Goal: Unclear: Browse casually

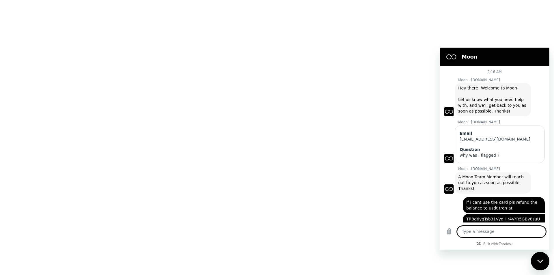
scroll to position [14, 0]
